Goal: Task Accomplishment & Management: Use online tool/utility

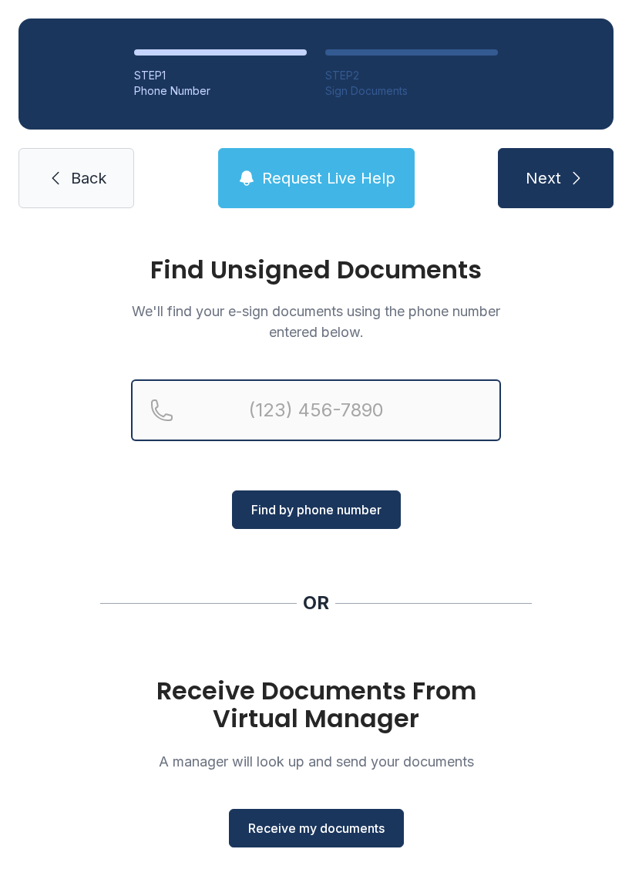
click at [382, 424] on input "Reservation phone number" at bounding box center [316, 410] width 370 height 62
type input "("
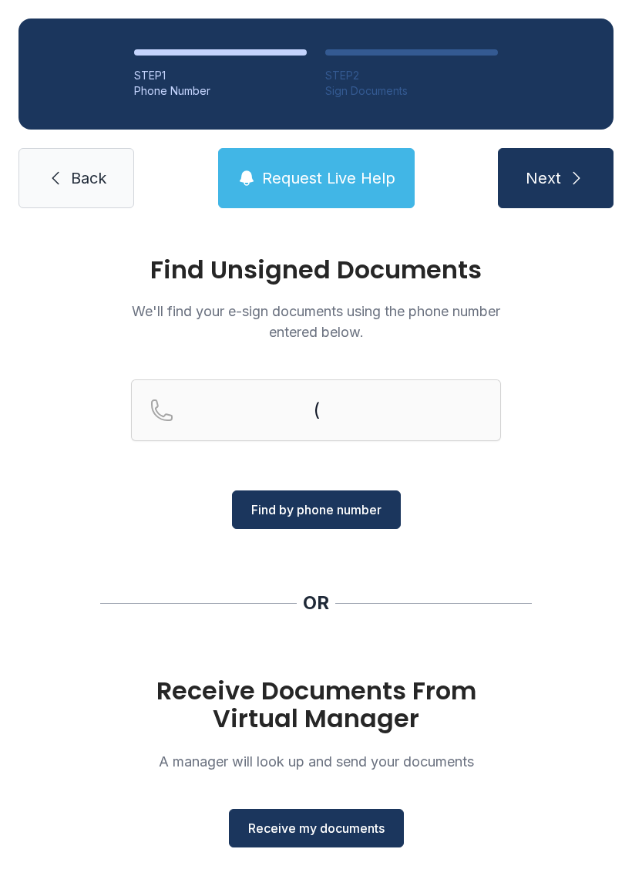
click at [87, 171] on span "Back" at bounding box center [88, 178] width 35 height 22
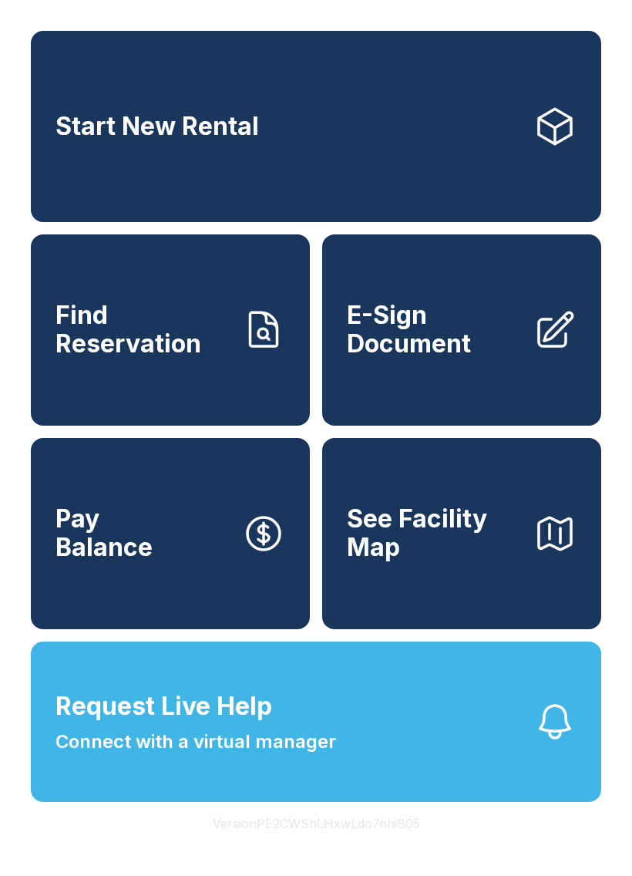
click at [465, 358] on span "E-Sign Document" at bounding box center [434, 329] width 174 height 56
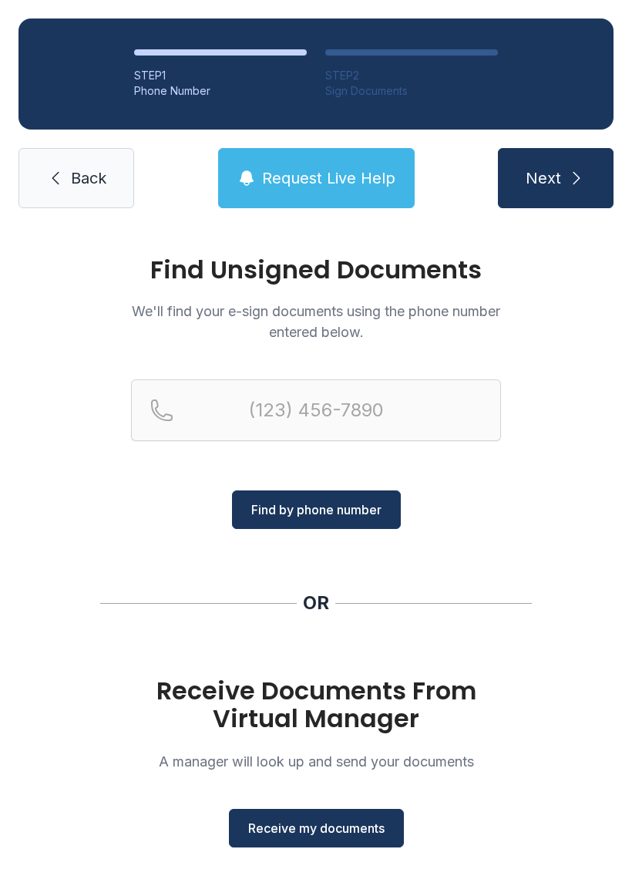
click at [335, 809] on button "Receive my documents" at bounding box center [316, 828] width 175 height 39
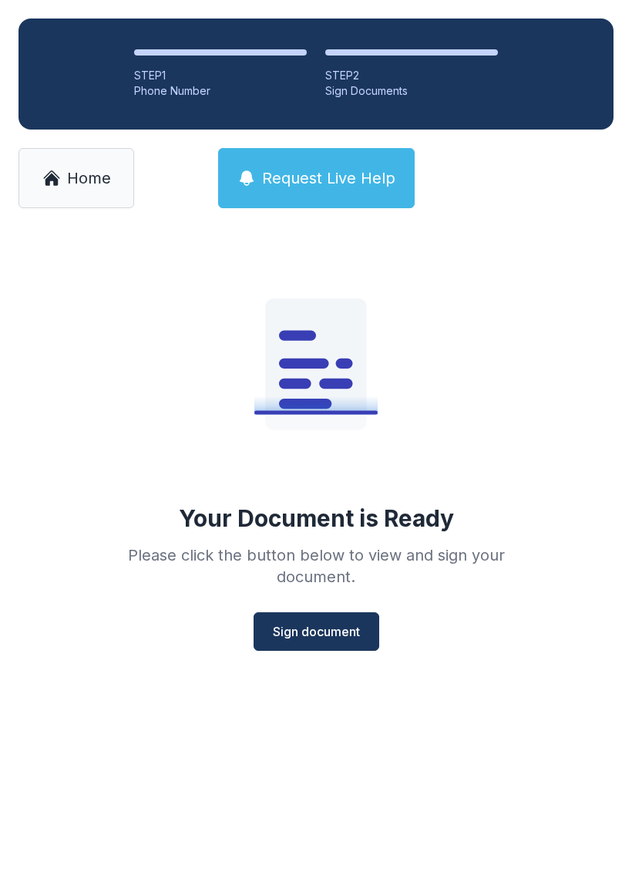
click at [344, 632] on span "Sign document" at bounding box center [316, 631] width 87 height 19
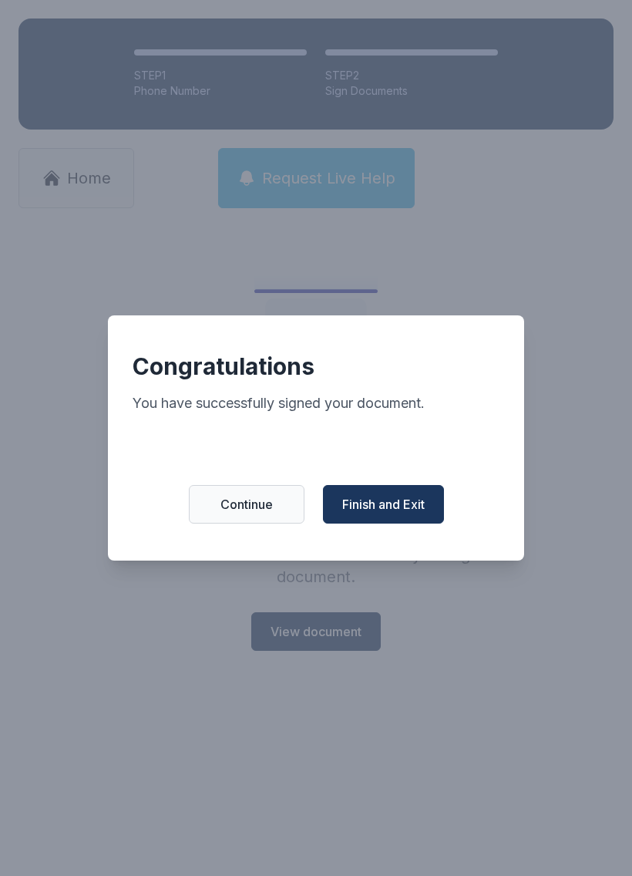
click at [395, 523] on button "Finish and Exit" at bounding box center [383, 504] width 121 height 39
